Goal: Transaction & Acquisition: Purchase product/service

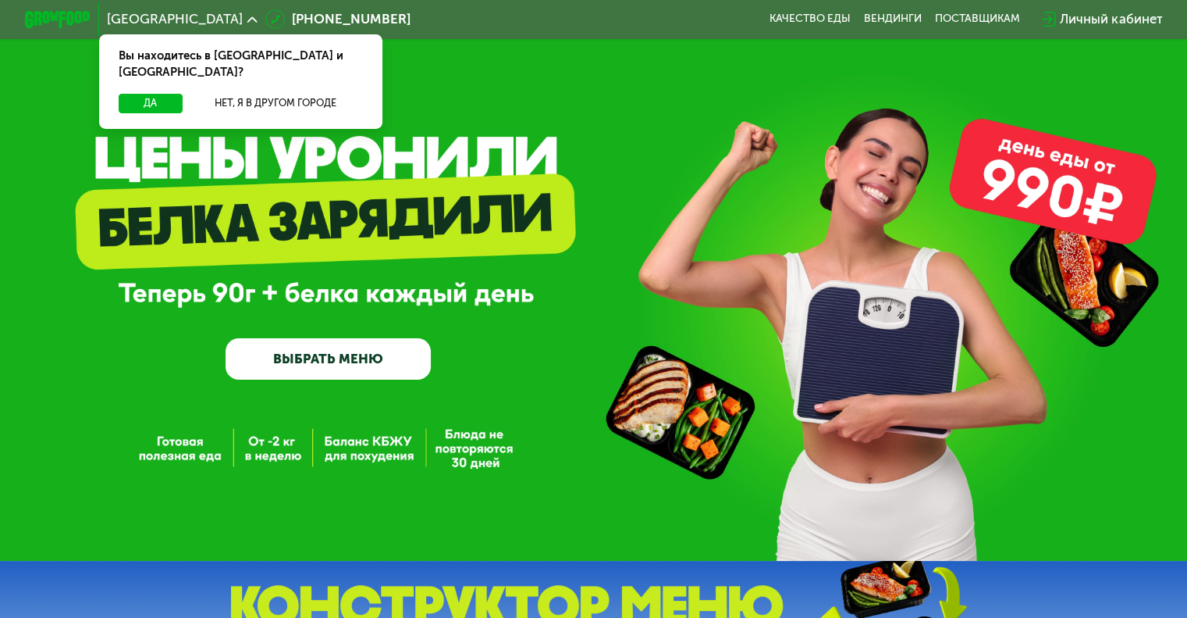
click at [331, 386] on div "GrowFood — доставка правильного питания ВЫБРАТЬ МЕНЮ" at bounding box center [593, 280] width 1187 height 561
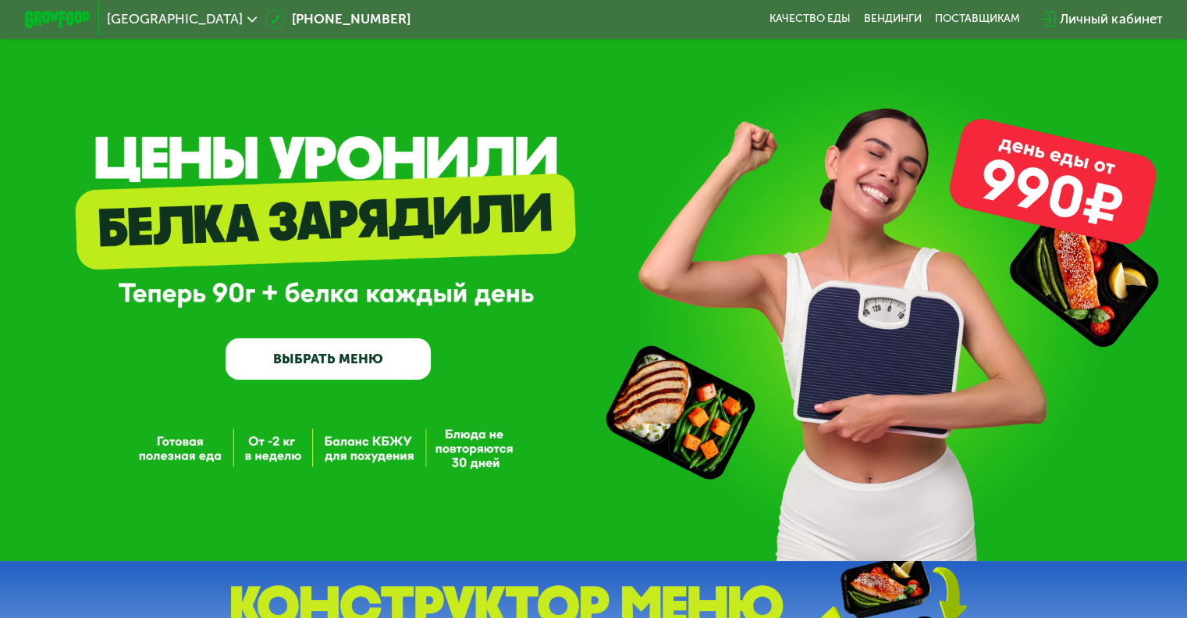
click at [327, 361] on link "ВЫБРАТЬ МЕНЮ" at bounding box center [328, 358] width 205 height 41
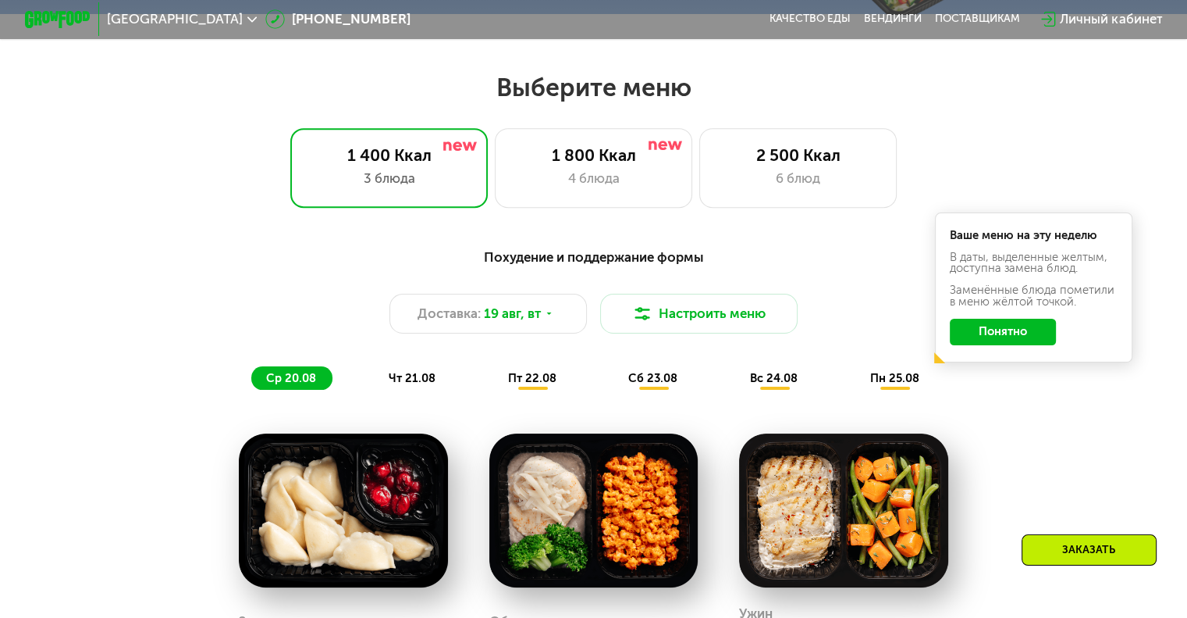
scroll to position [703, 0]
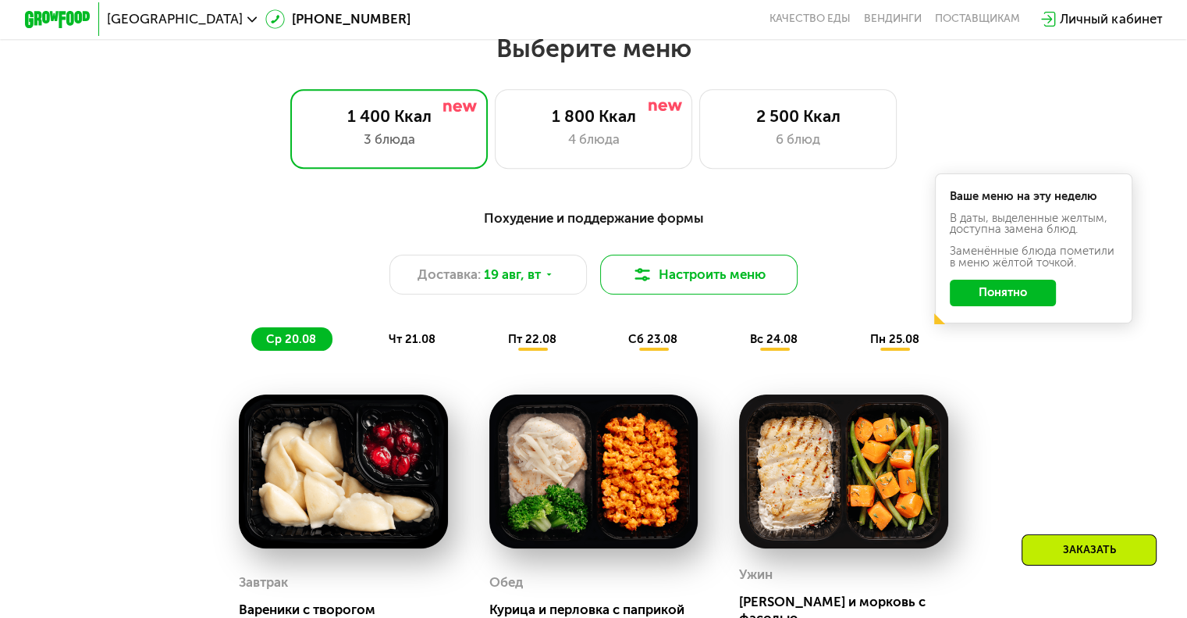
click at [671, 287] on button "Настроить меню" at bounding box center [699, 275] width 198 height 40
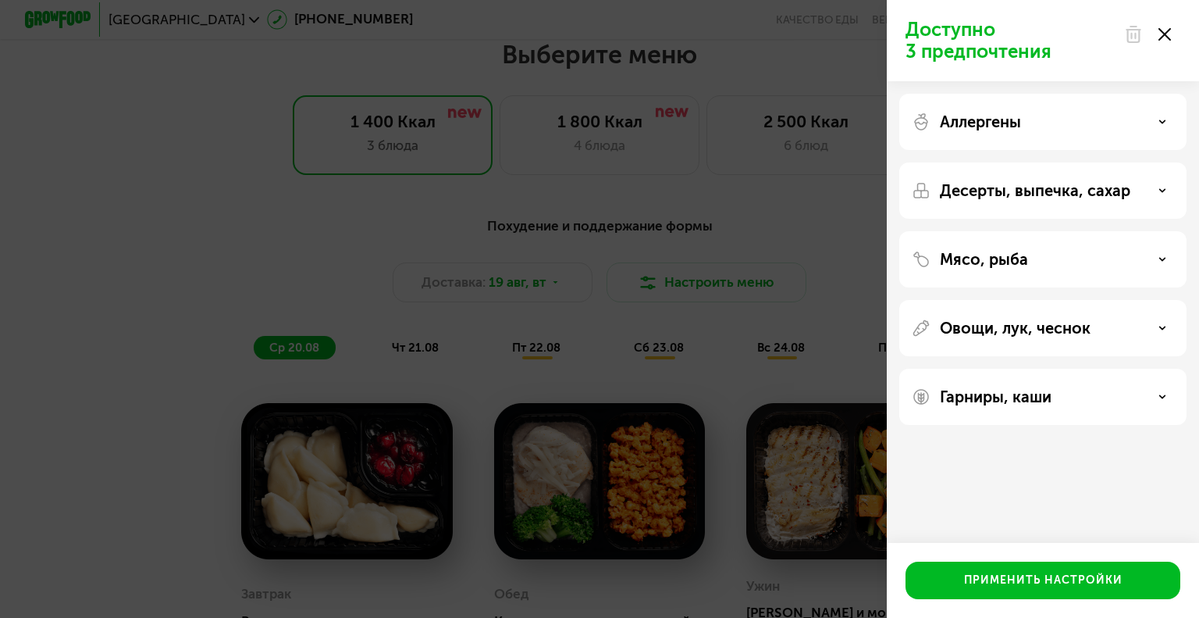
click at [1170, 34] on icon at bounding box center [1165, 34] width 12 height 12
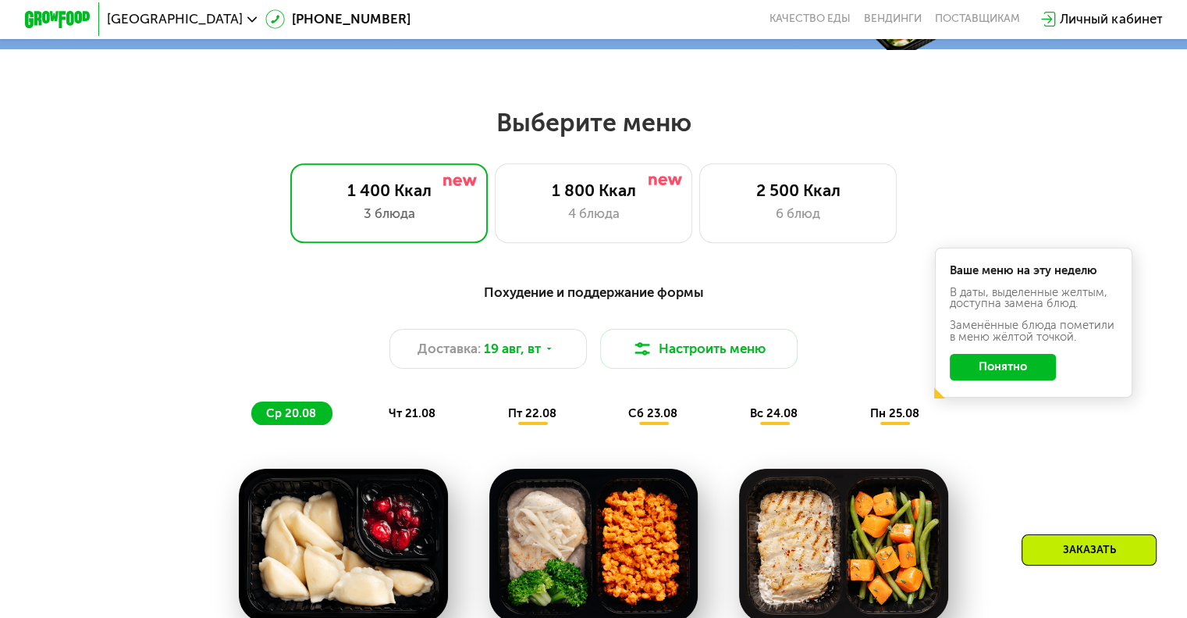
scroll to position [781, 0]
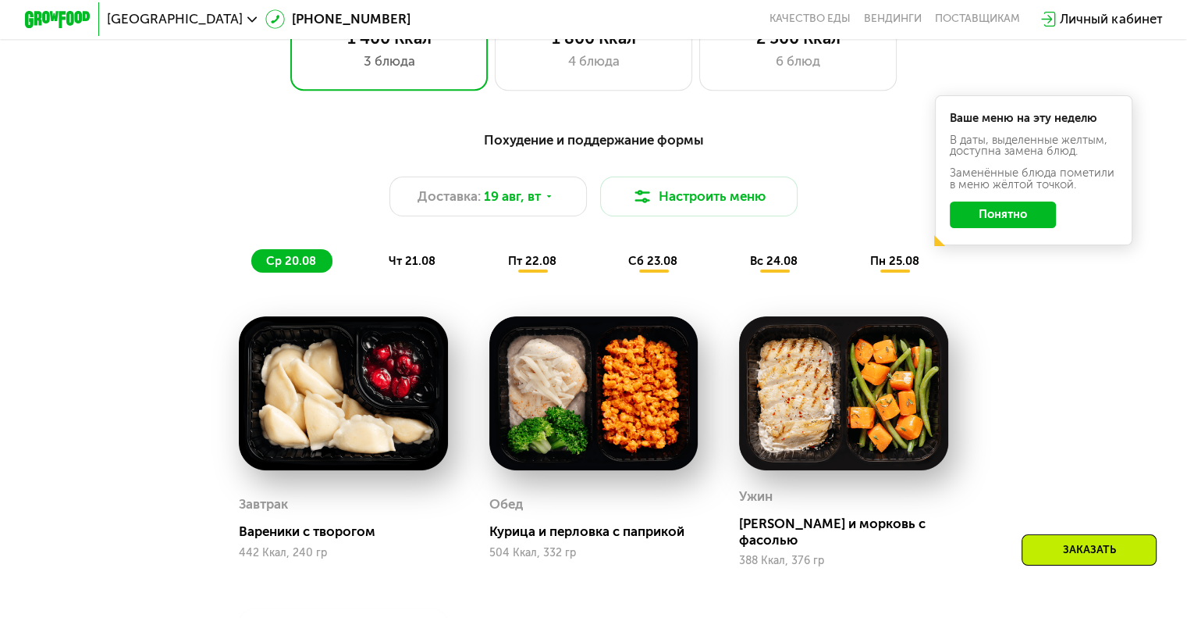
click at [671, 264] on span "сб 23.08" at bounding box center [652, 261] width 49 height 14
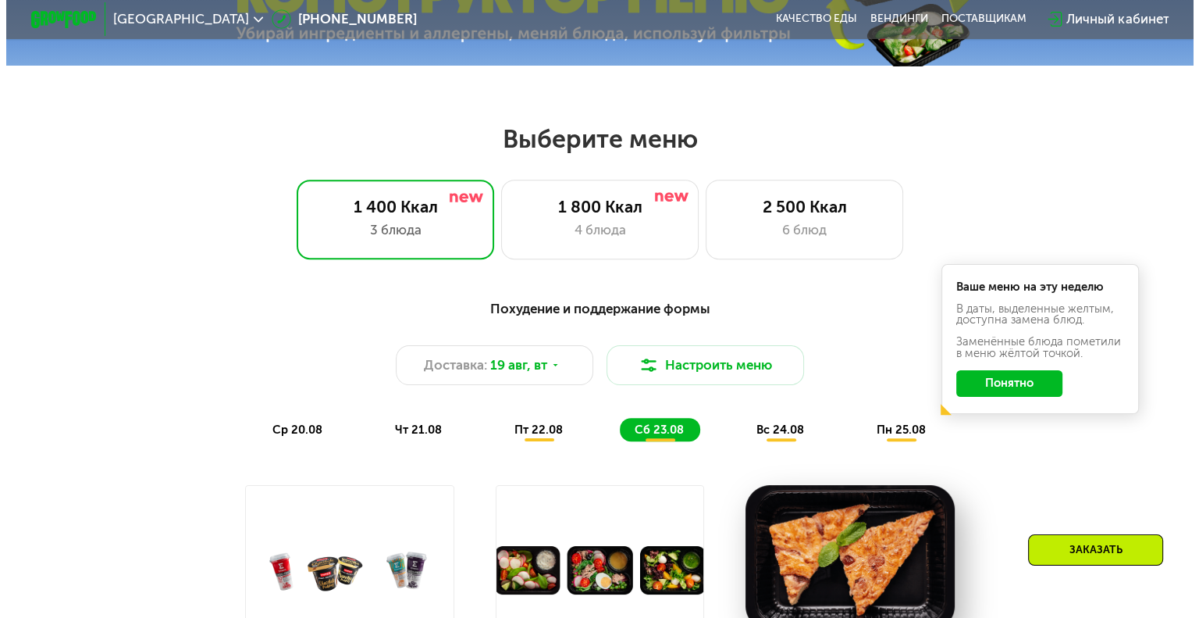
scroll to position [625, 0]
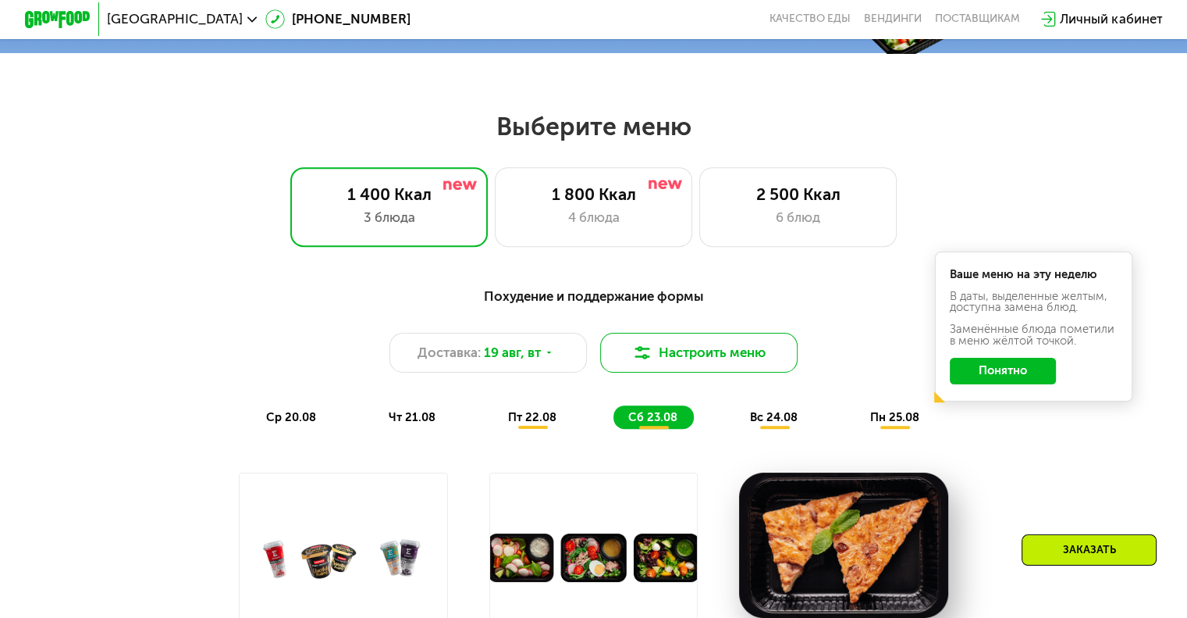
click at [718, 346] on button "Настроить меню" at bounding box center [699, 353] width 198 height 40
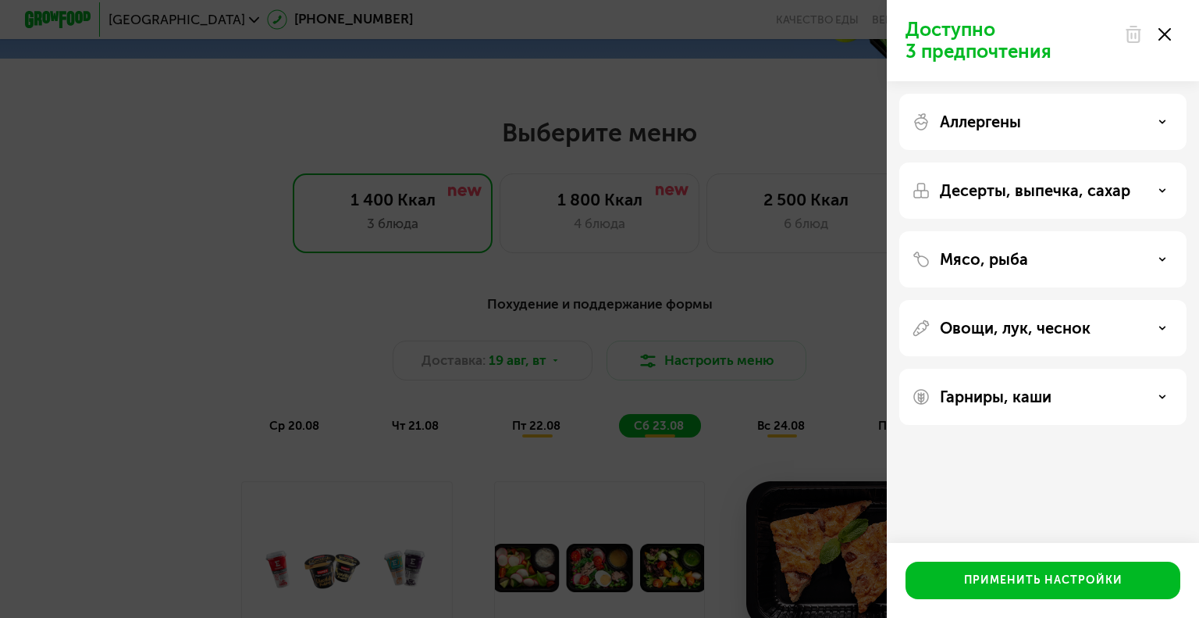
click at [1094, 263] on div "Мясо, рыба" at bounding box center [1043, 259] width 262 height 19
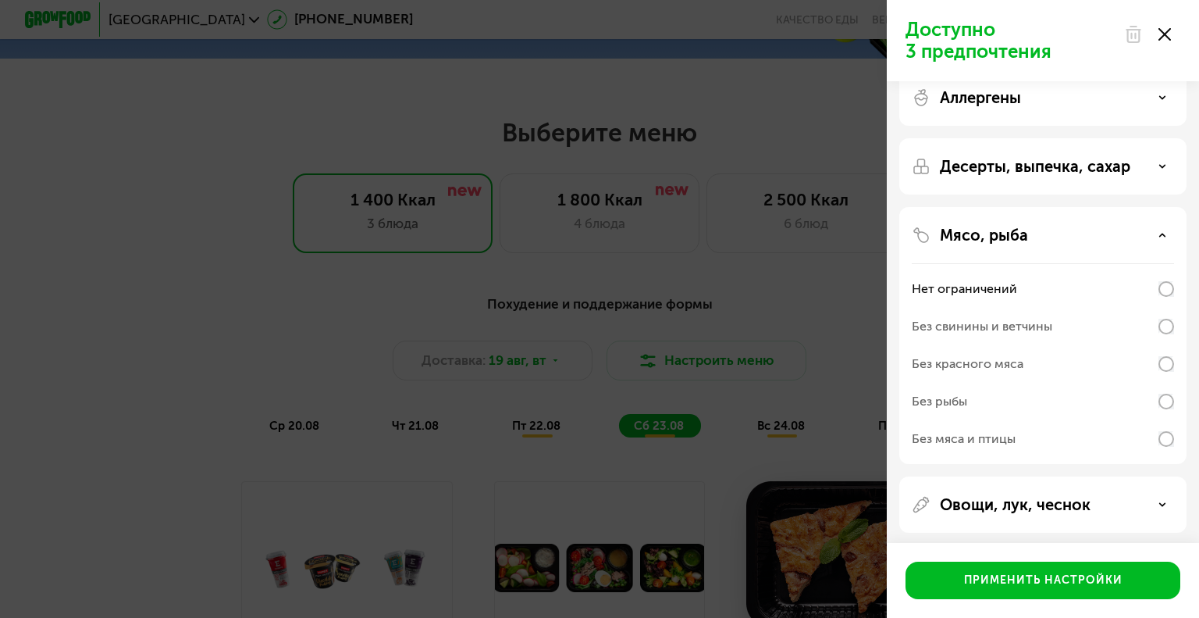
scroll to position [0, 0]
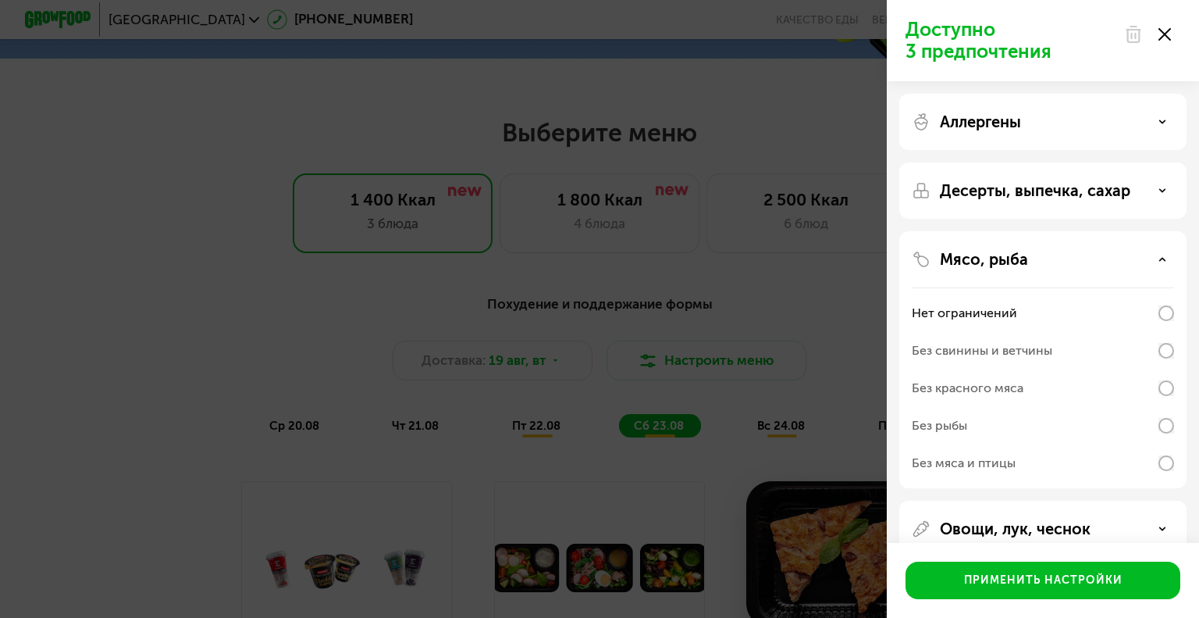
click at [1023, 91] on div "Аллергены Десерты, выпечка, сахар Мясо, рыба Нет ограничений Без свинины и ветч…" at bounding box center [1043, 359] width 312 height 557
click at [1031, 127] on div "Аллергены" at bounding box center [1043, 121] width 262 height 19
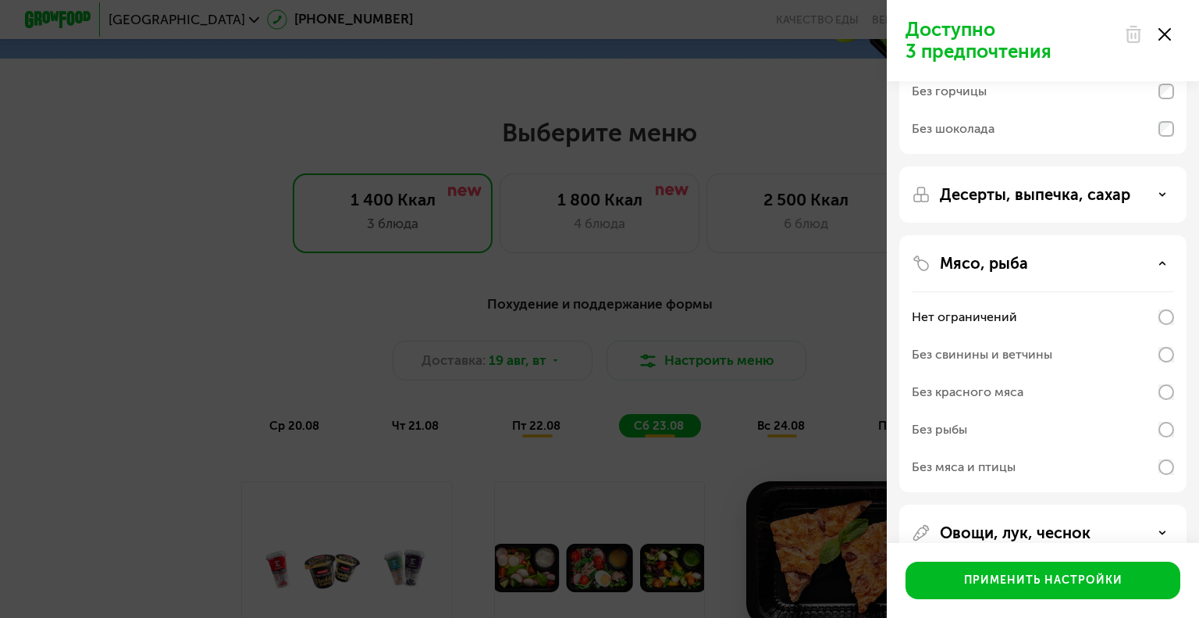
click at [1025, 235] on div "Десерты, выпечка, сахар" at bounding box center [1042, 363] width 287 height 257
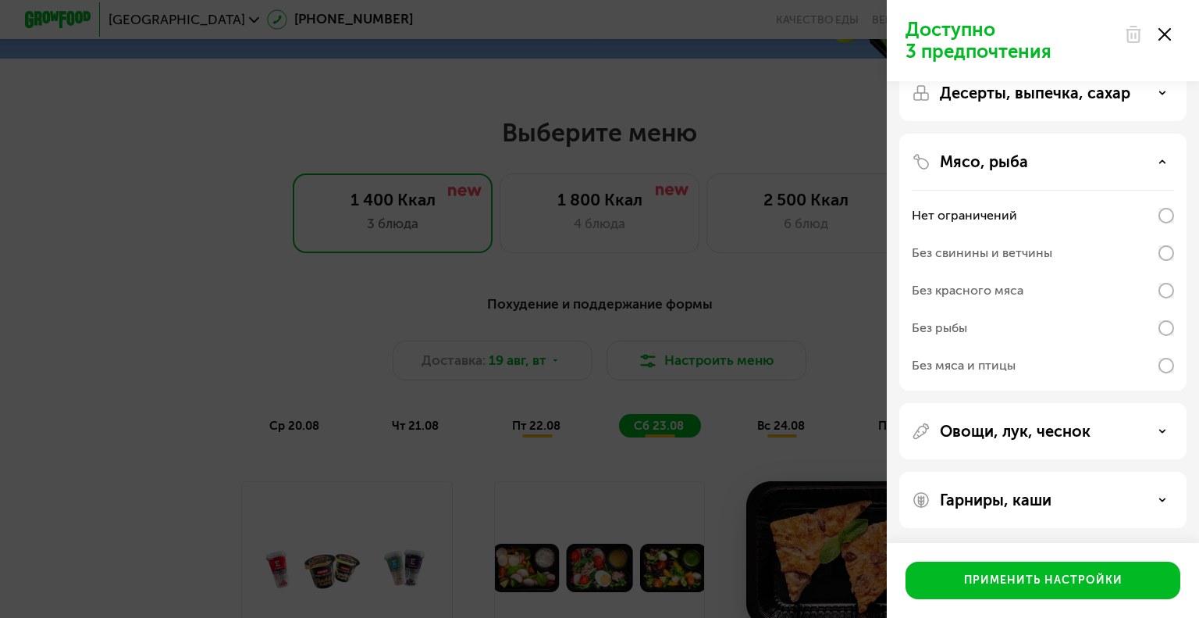
click at [1046, 493] on p "Гарниры, каши" at bounding box center [996, 499] width 112 height 19
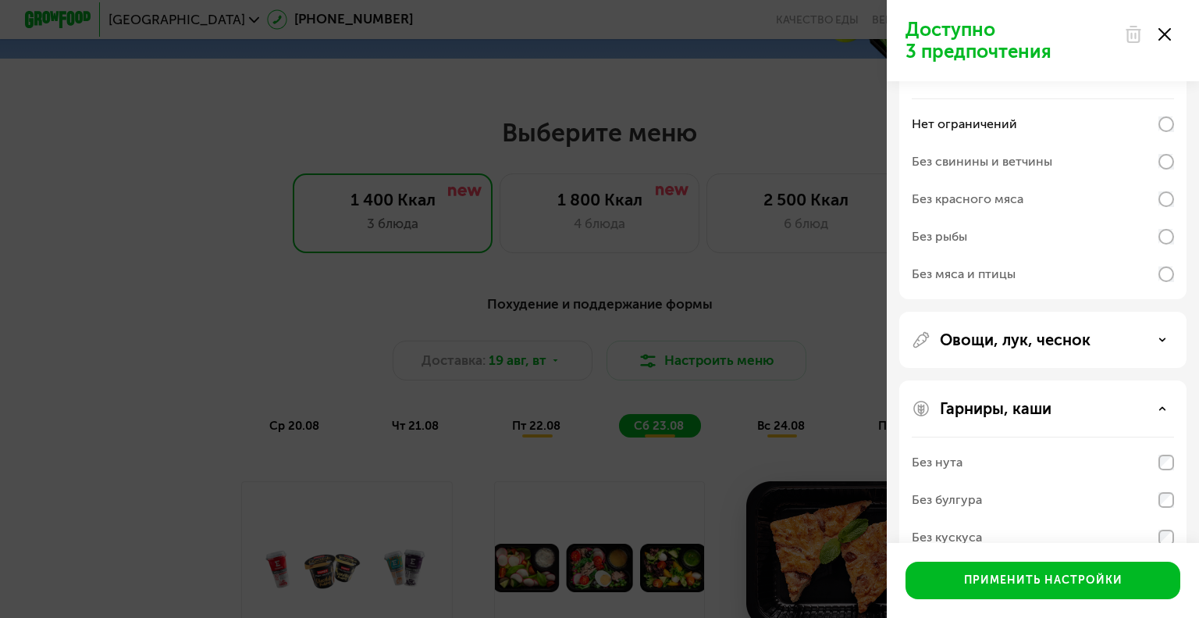
scroll to position [536, 0]
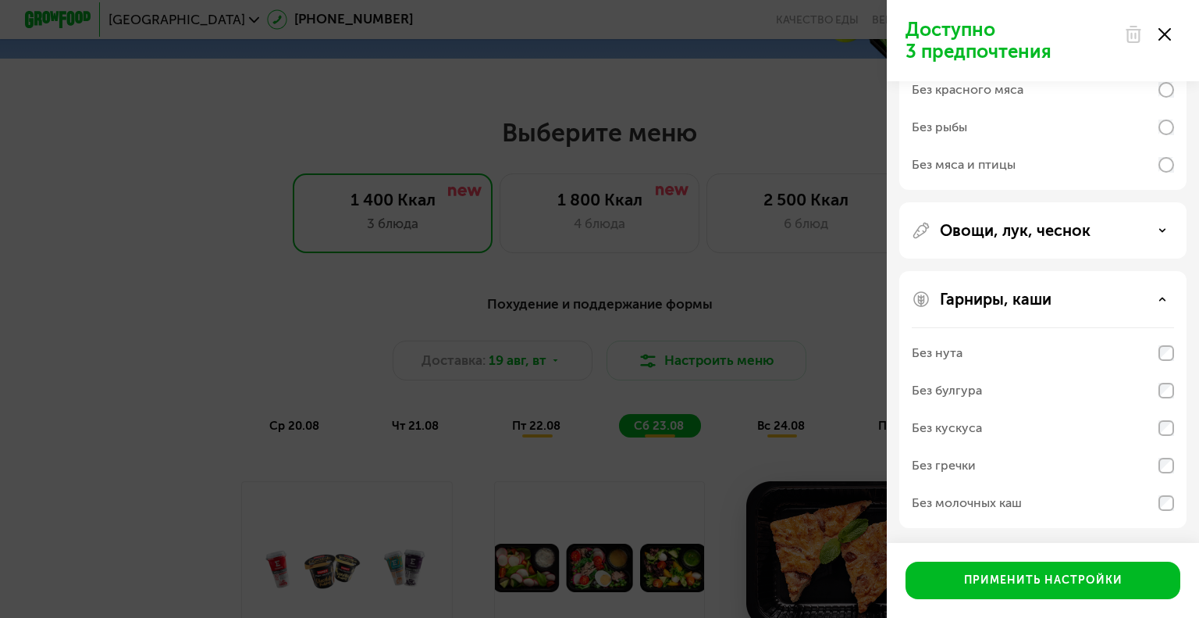
click at [998, 271] on div "Овощи, лук, чеснок" at bounding box center [1042, 399] width 287 height 257
click at [997, 231] on p "Овощи, лук, чеснок" at bounding box center [1015, 230] width 151 height 19
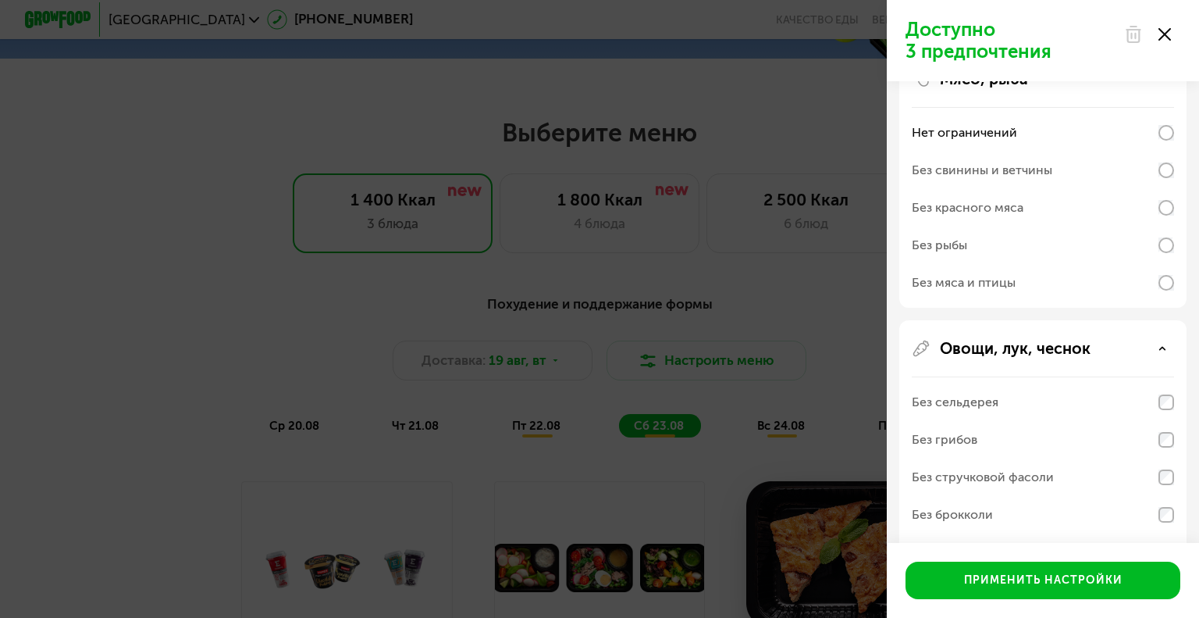
scroll to position [224, 0]
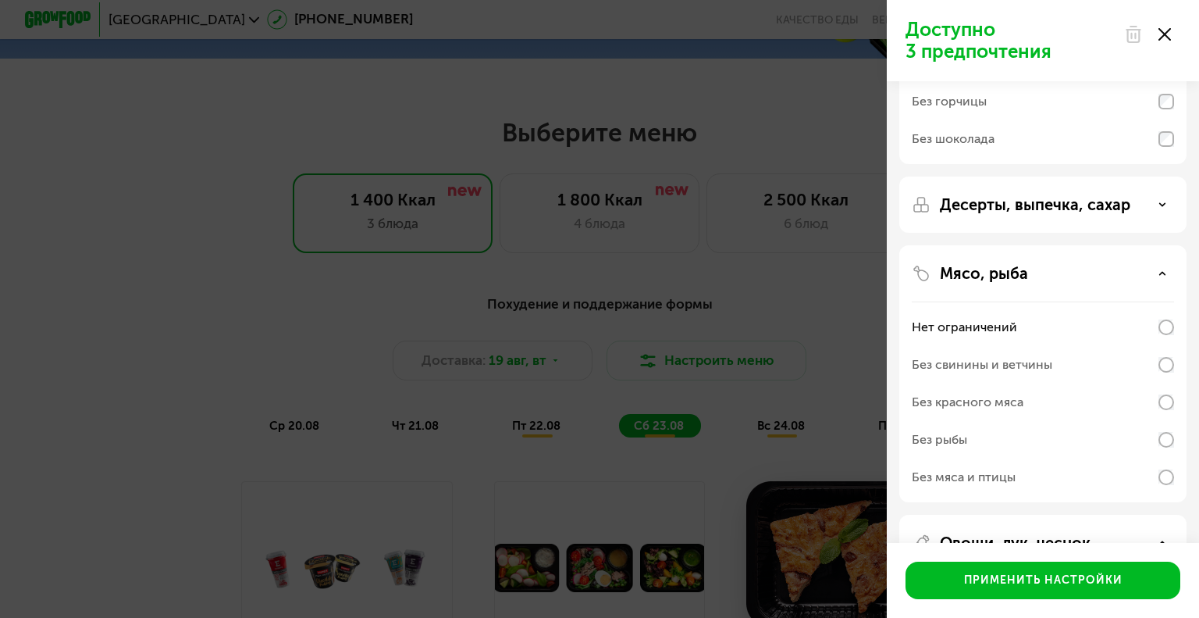
click at [1002, 198] on p "Десерты, выпечка, сахар" at bounding box center [1035, 204] width 190 height 19
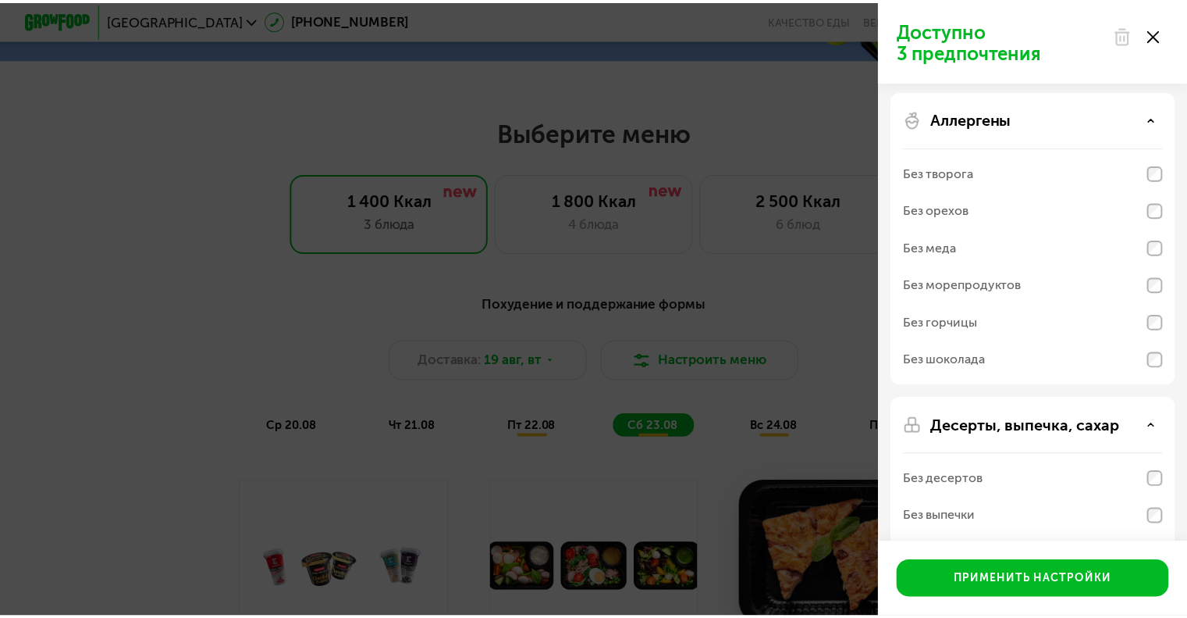
scroll to position [0, 0]
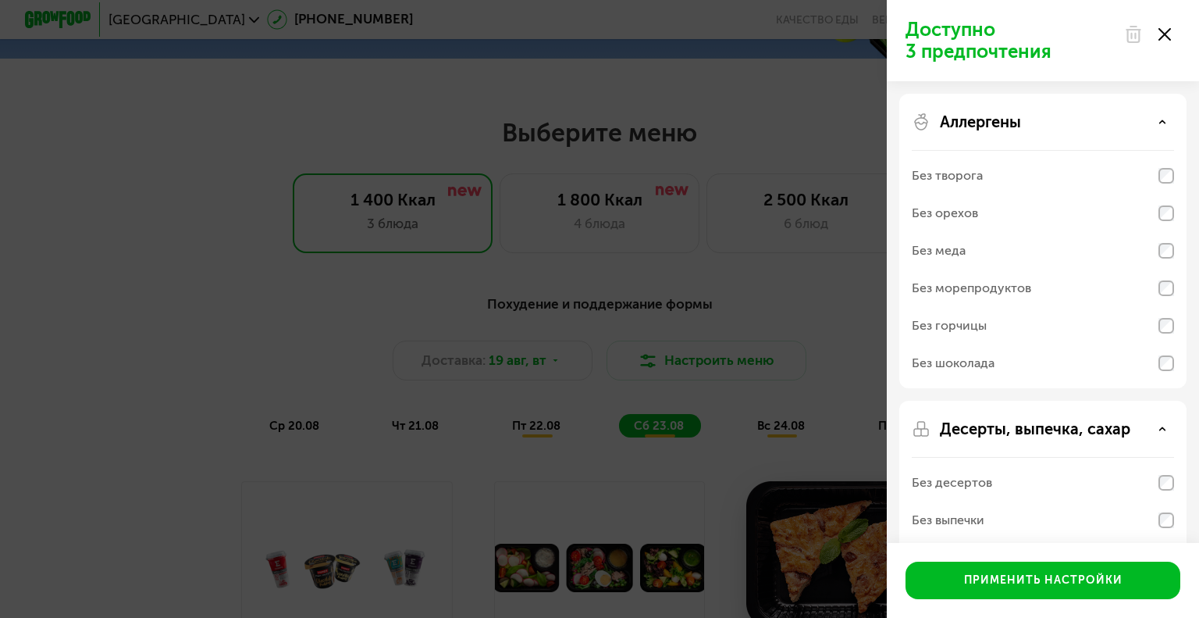
click at [1063, 612] on div "Применить настройки" at bounding box center [1043, 580] width 312 height 75
click at [66, 63] on div "Доступно 3 предпочтения Аллергены Без творога Без орехов Без меда Без морепроду…" at bounding box center [599, 309] width 1199 height 618
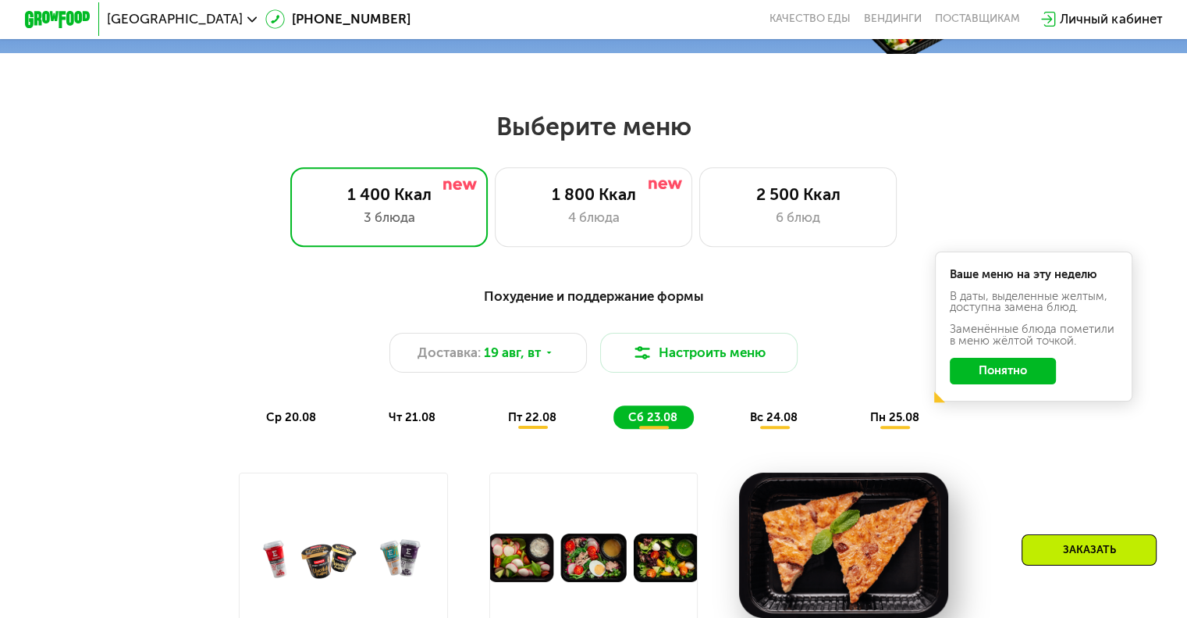
click at [148, 22] on span "[GEOGRAPHIC_DATA]" at bounding box center [175, 18] width 136 height 13
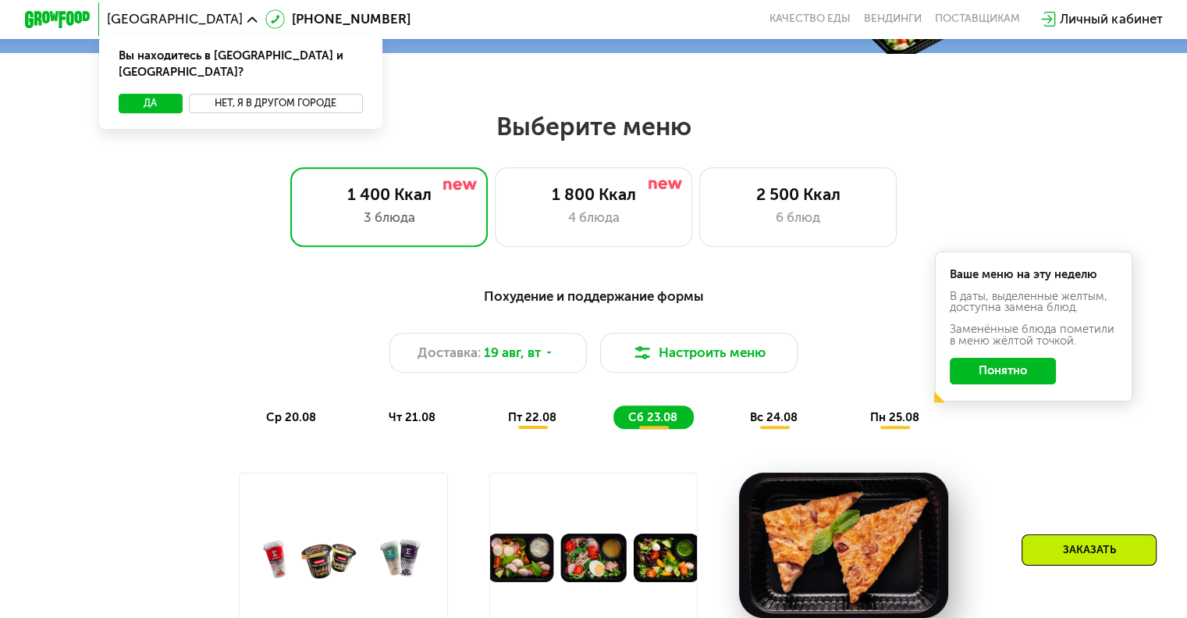
click at [214, 94] on button "Нет, я в другом городе" at bounding box center [276, 104] width 174 height 20
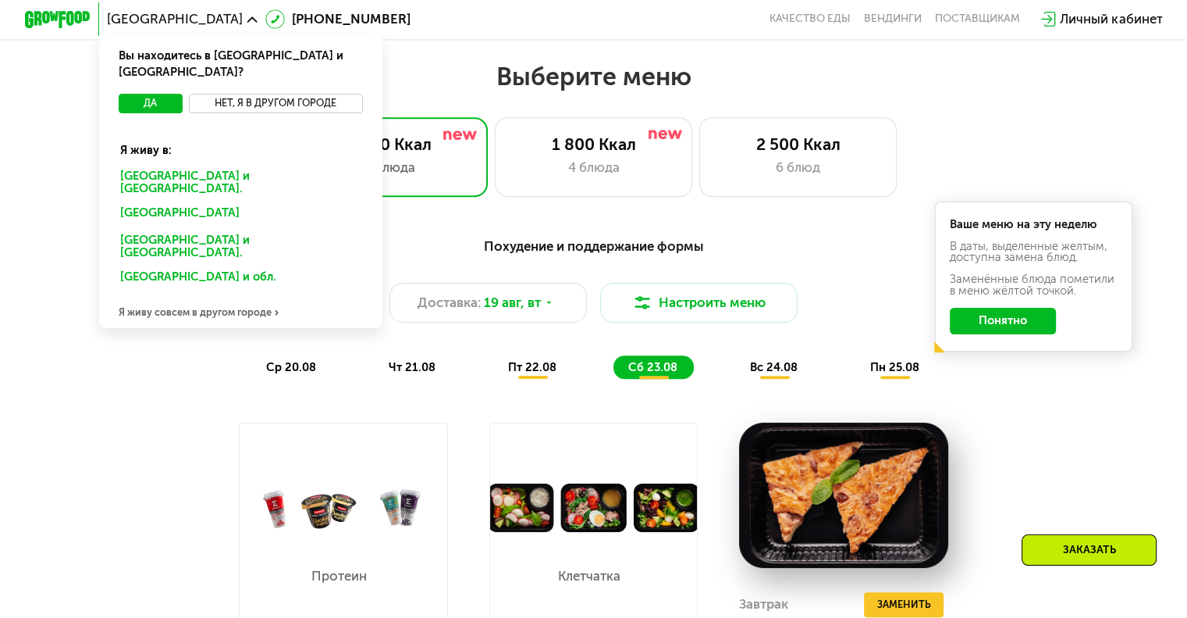
scroll to position [703, 0]
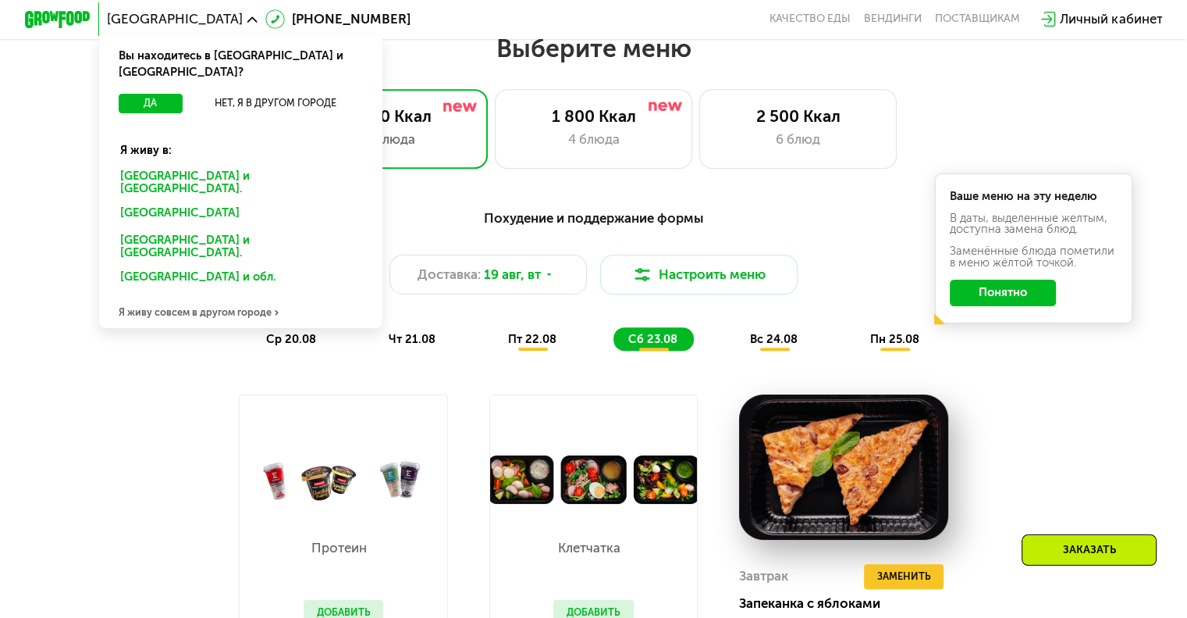
click at [178, 266] on div "[GEOGRAPHIC_DATA] и обл." at bounding box center [238, 279] width 258 height 27
